Goal: Obtain resource: Obtain resource

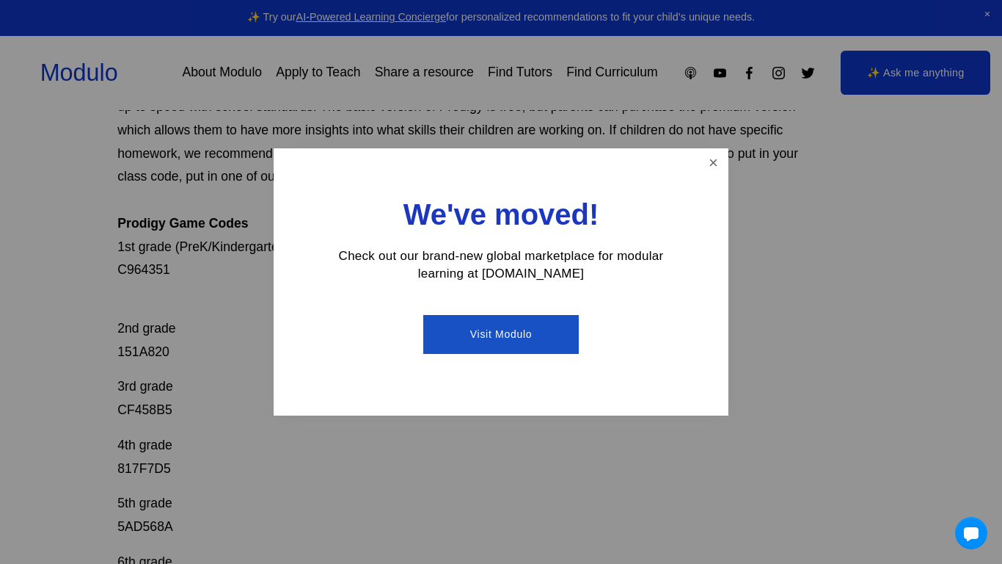
scroll to position [293, 0]
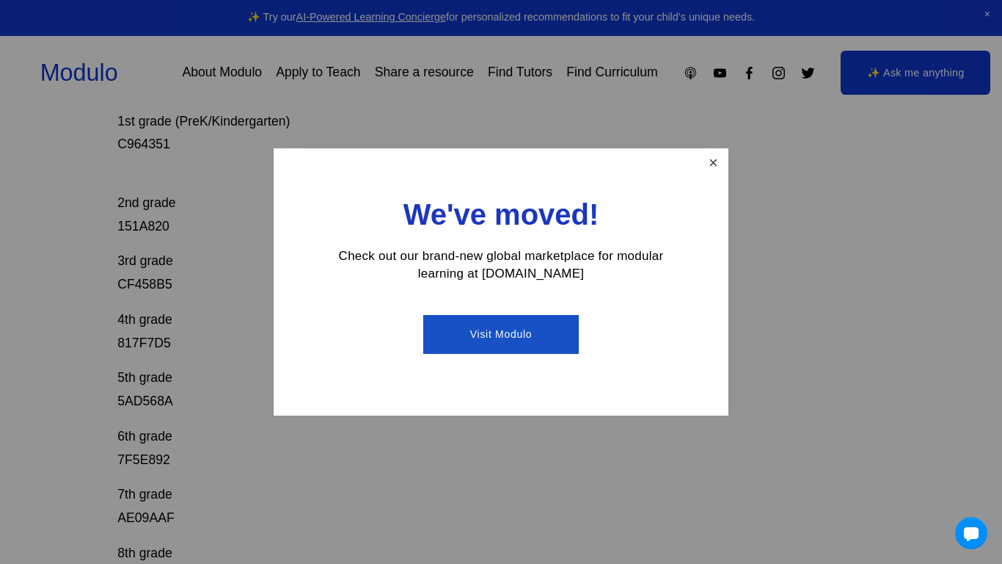
click at [712, 154] on link "Close" at bounding box center [714, 163] width 26 height 26
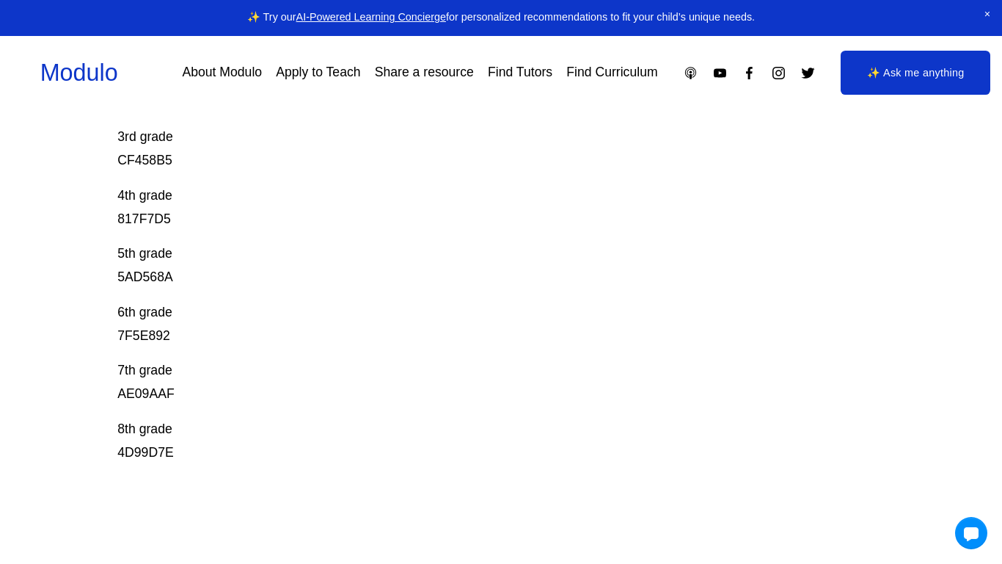
scroll to position [428, 0]
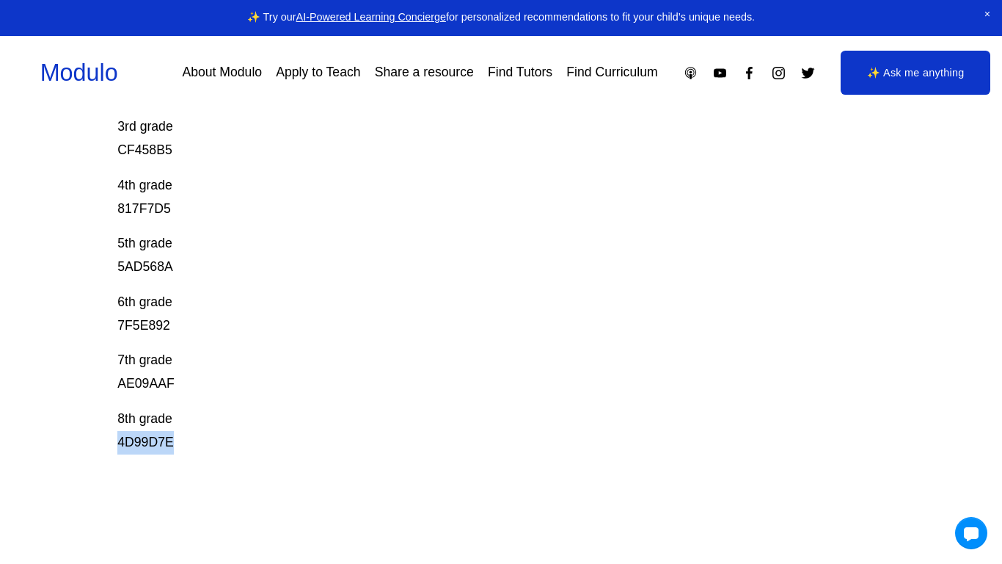
drag, startPoint x: 108, startPoint y: 453, endPoint x: 196, endPoint y: 449, distance: 88.1
click at [196, 449] on div "Prodigy Game Codes Prodigy is our go-to mastery- based tool to give kids lots o…" at bounding box center [501, 190] width 1002 height 885
copy p "4D99D7E"
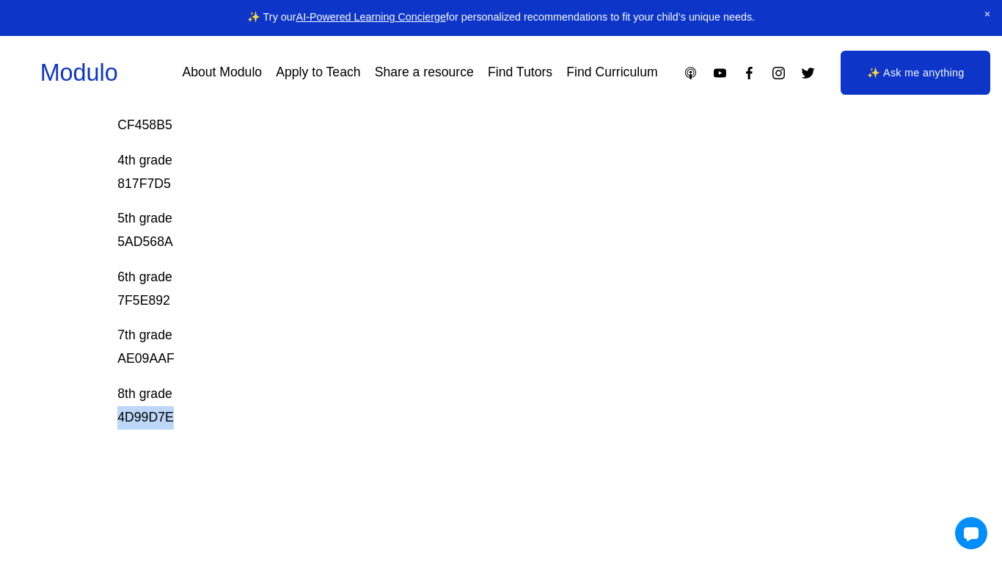
scroll to position [453, 0]
drag, startPoint x: 177, startPoint y: 360, endPoint x: 61, endPoint y: 349, distance: 116.5
click at [61, 349] on div "Prodigy Game Codes Prodigy is our go-to mastery- based tool to give kids lots o…" at bounding box center [501, 165] width 1002 height 885
copy p "AE09AAF"
drag, startPoint x: 183, startPoint y: 301, endPoint x: 91, endPoint y: 299, distance: 92.5
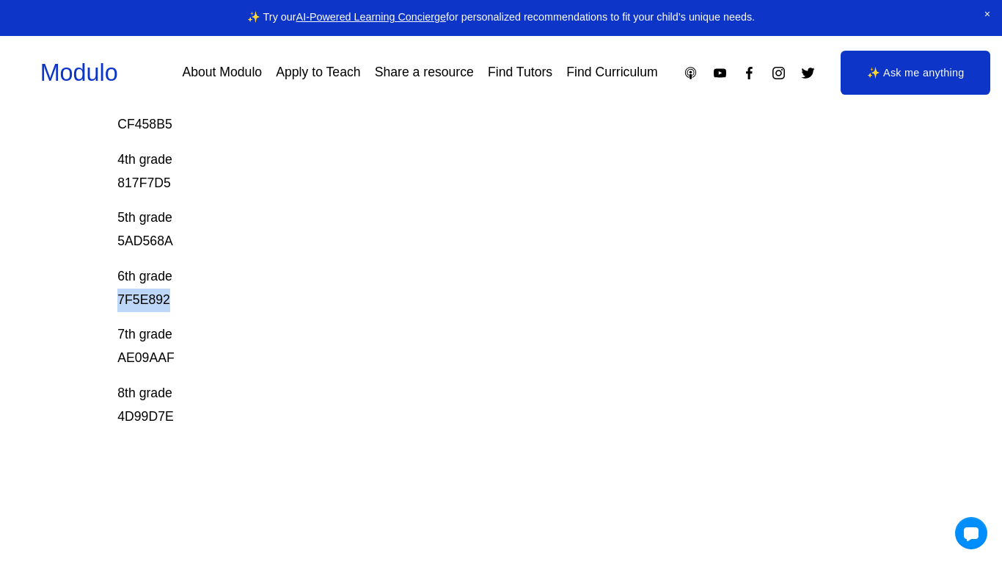
click at [91, 299] on div "Prodigy Game Codes Prodigy is our go-to mastery- based tool to give kids lots o…" at bounding box center [501, 165] width 1002 height 885
copy p "7F5E892"
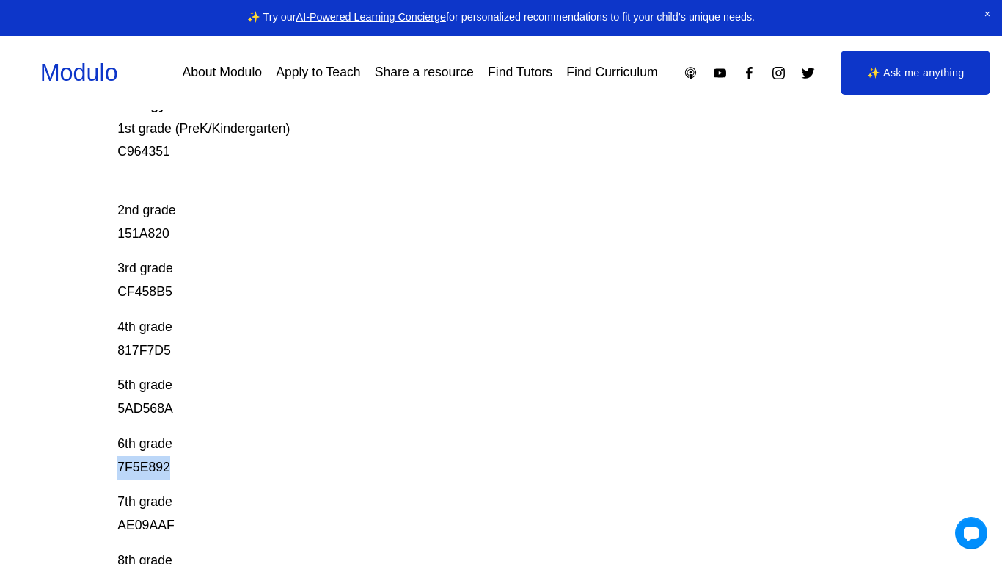
scroll to position [283, 0]
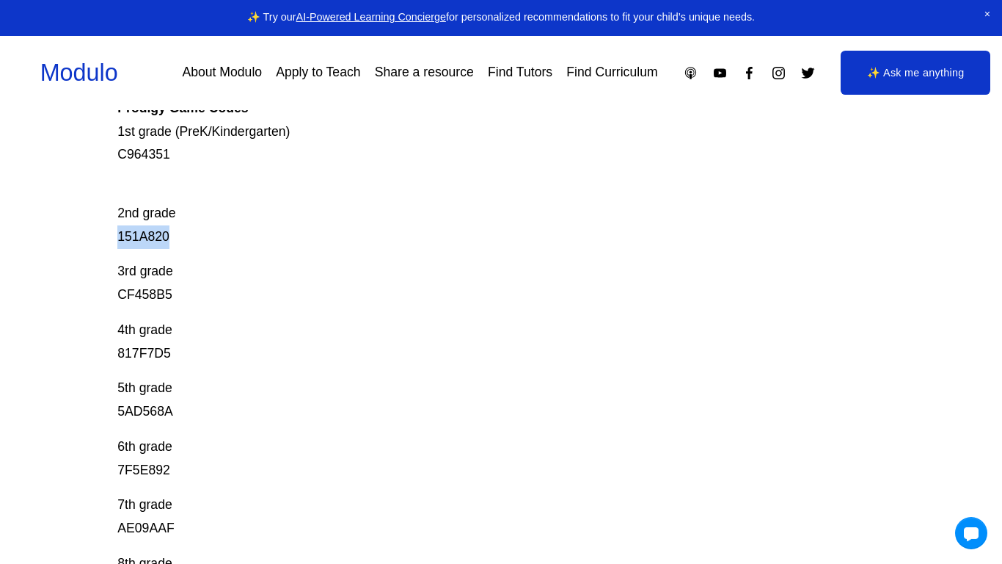
drag, startPoint x: 169, startPoint y: 241, endPoint x: 0, endPoint y: 230, distance: 169.1
click at [0, 230] on div "Prodigy Game Codes Prodigy is our go-to mastery- based tool to give kids lots o…" at bounding box center [501, 335] width 1002 height 885
copy p "151A820"
